Goal: Check status: Check status

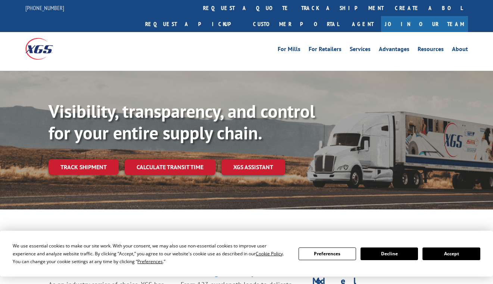
click at [455, 253] on button "Accept" at bounding box center [451, 254] width 57 height 13
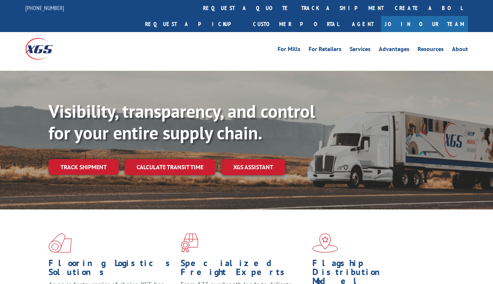
drag, startPoint x: 97, startPoint y: 152, endPoint x: 113, endPoint y: 150, distance: 16.2
click at [97, 159] on link "Track shipment" at bounding box center [84, 167] width 70 height 16
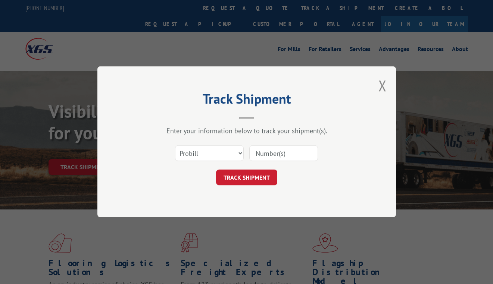
click at [275, 155] on input at bounding box center [283, 154] width 69 height 16
paste input "2812685"
type input "2812685"
click at [256, 181] on button "TRACK SHIPMENT" at bounding box center [246, 178] width 61 height 16
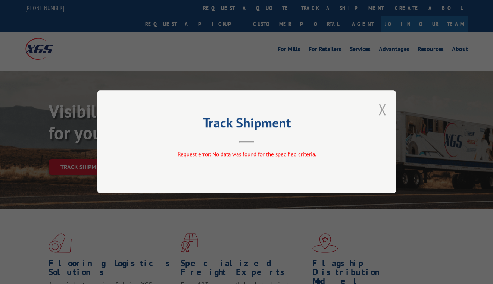
click at [383, 108] on button "Close modal" at bounding box center [383, 110] width 8 height 20
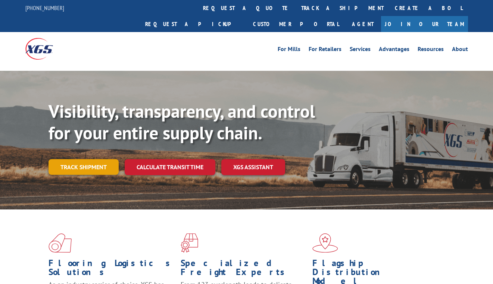
click at [97, 159] on link "Track shipment" at bounding box center [84, 167] width 70 height 16
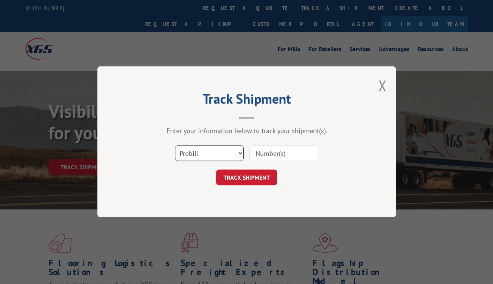
click at [236, 153] on select "Select category... Probill BOL PO" at bounding box center [209, 154] width 69 height 16
select select "bol"
click at [175, 146] on select "Select category... Probill BOL PO" at bounding box center [209, 154] width 69 height 16
click at [260, 153] on input at bounding box center [283, 154] width 69 height 16
paste input "2812685"
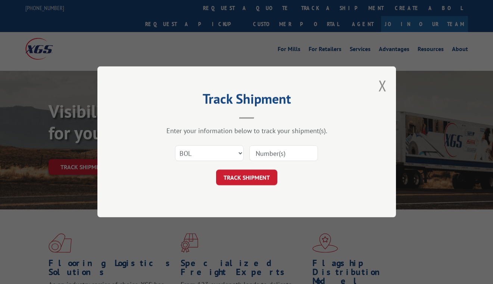
type input "2812685"
click button "TRACK SHIPMENT" at bounding box center [246, 178] width 61 height 16
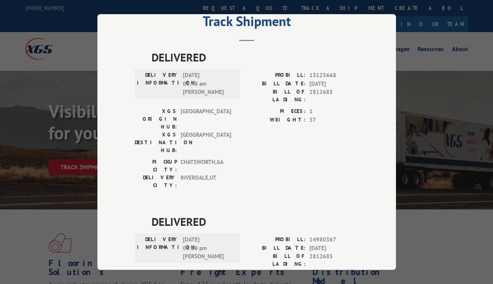
scroll to position [15, 0]
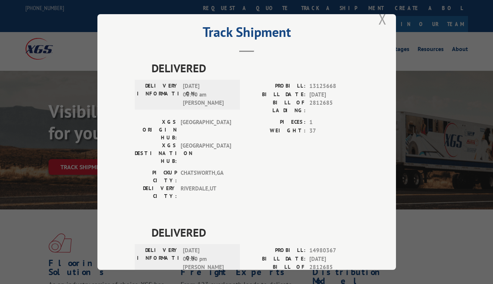
click at [379, 21] on button "Close modal" at bounding box center [383, 19] width 8 height 20
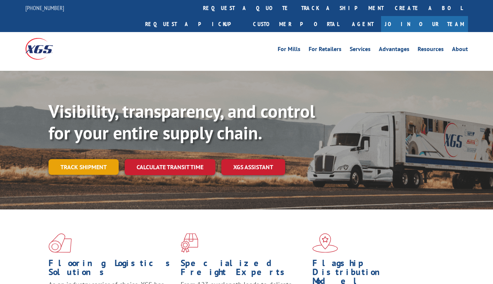
click at [97, 159] on link "Track shipment" at bounding box center [84, 167] width 70 height 16
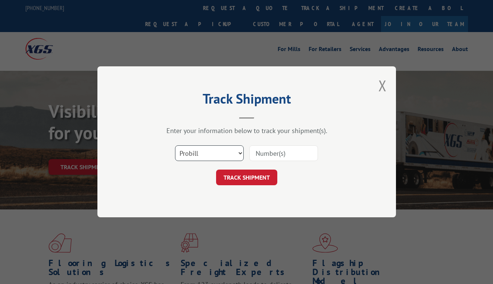
click at [239, 152] on select "Select category... Probill BOL PO" at bounding box center [209, 154] width 69 height 16
select select "po"
click at [175, 146] on select "Select category... Probill BOL PO" at bounding box center [209, 154] width 69 height 16
click at [264, 155] on input at bounding box center [283, 154] width 69 height 16
paste input "293052978"
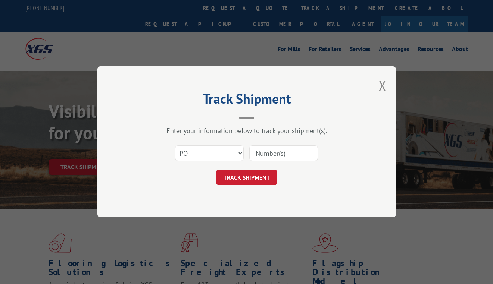
type input "293052978"
click at [252, 184] on button "TRACK SHIPMENT" at bounding box center [246, 178] width 61 height 16
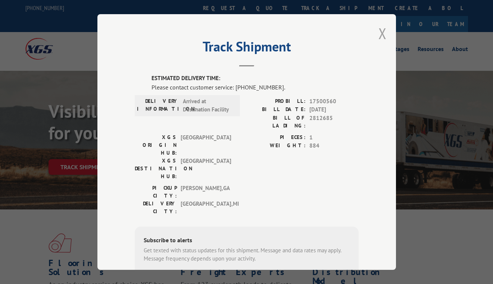
click at [381, 29] on button "Close modal" at bounding box center [383, 34] width 8 height 20
